Goal: Navigation & Orientation: Find specific page/section

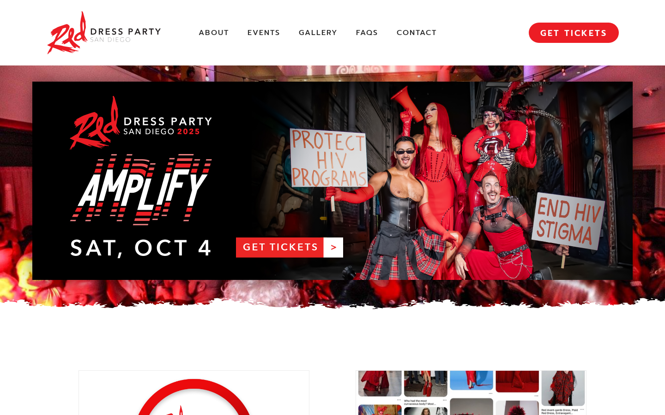
click at [307, 245] on link "RDPSD 2025 Banner" at bounding box center [332, 181] width 600 height 199
click at [217, 33] on link "About" at bounding box center [214, 33] width 30 height 10
